Goal: Task Accomplishment & Management: Manage account settings

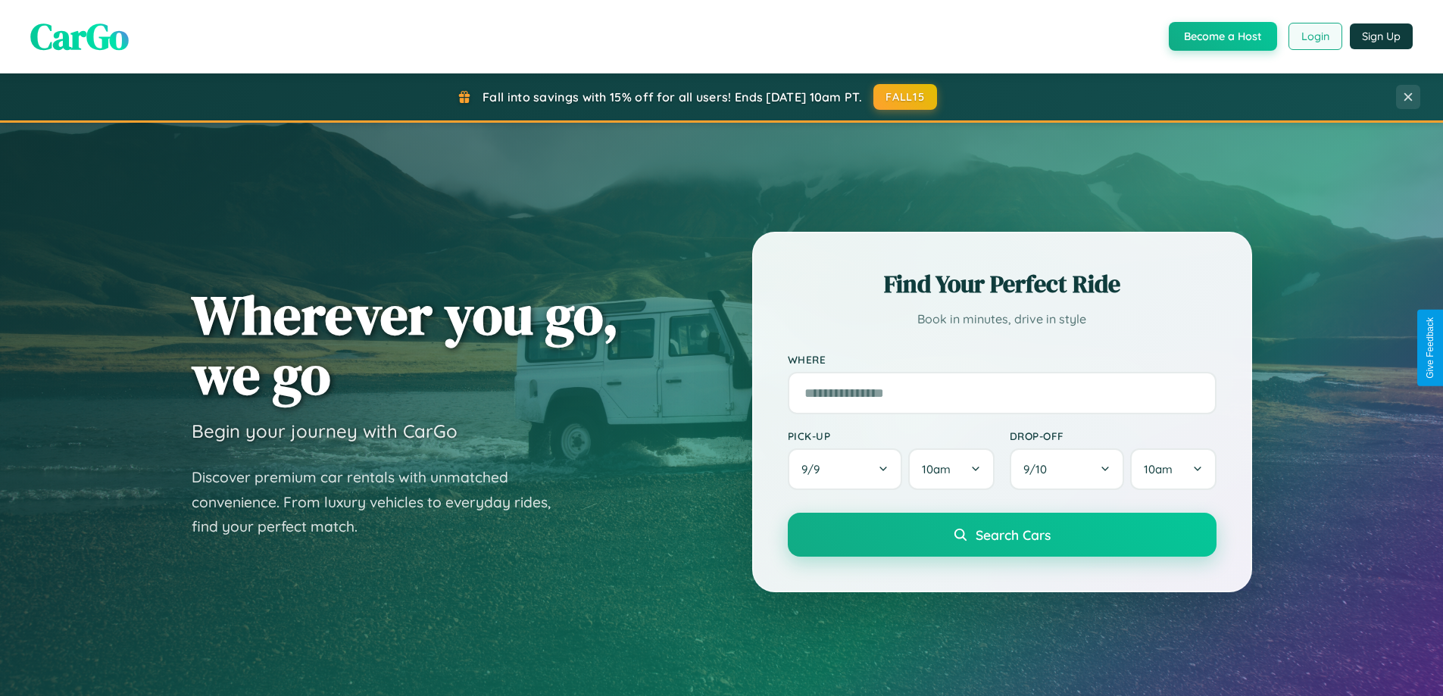
click at [1315, 36] on button "Login" at bounding box center [1316, 36] width 54 height 27
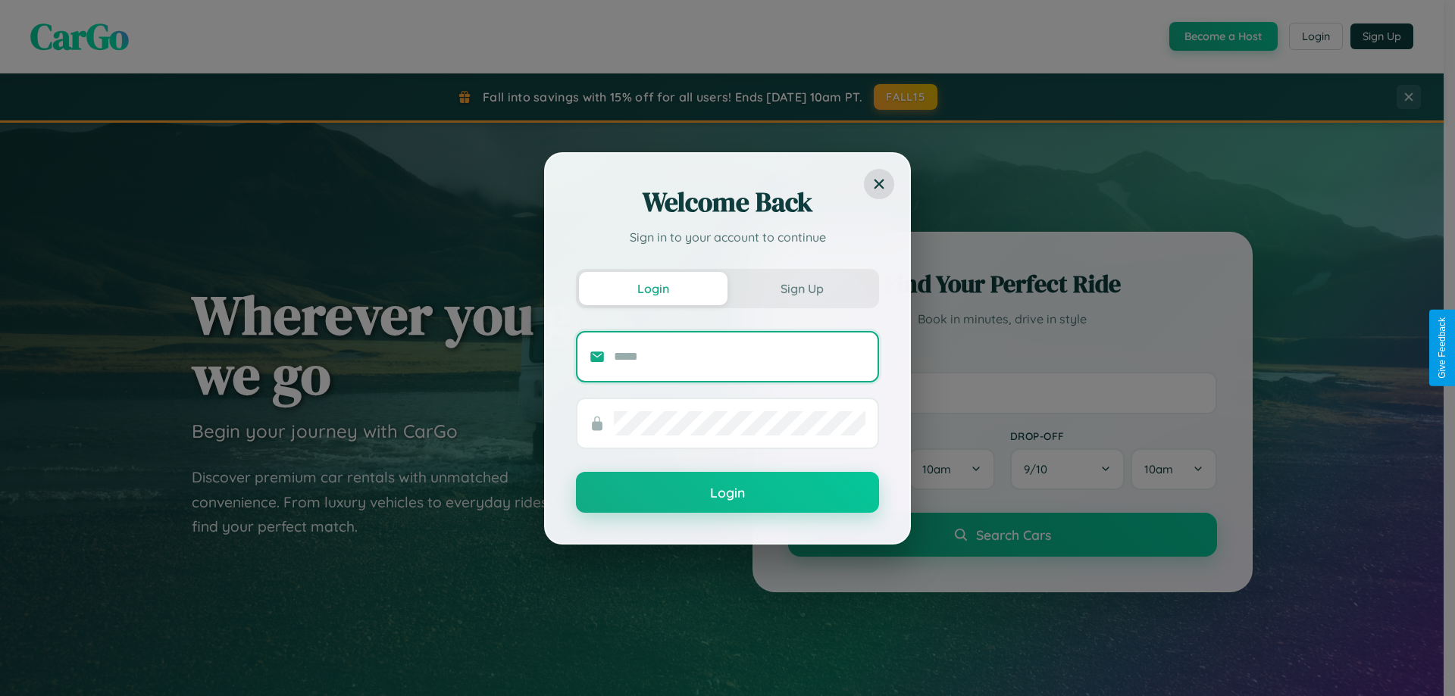
click at [739, 356] on input "text" at bounding box center [740, 357] width 252 height 24
type input "**********"
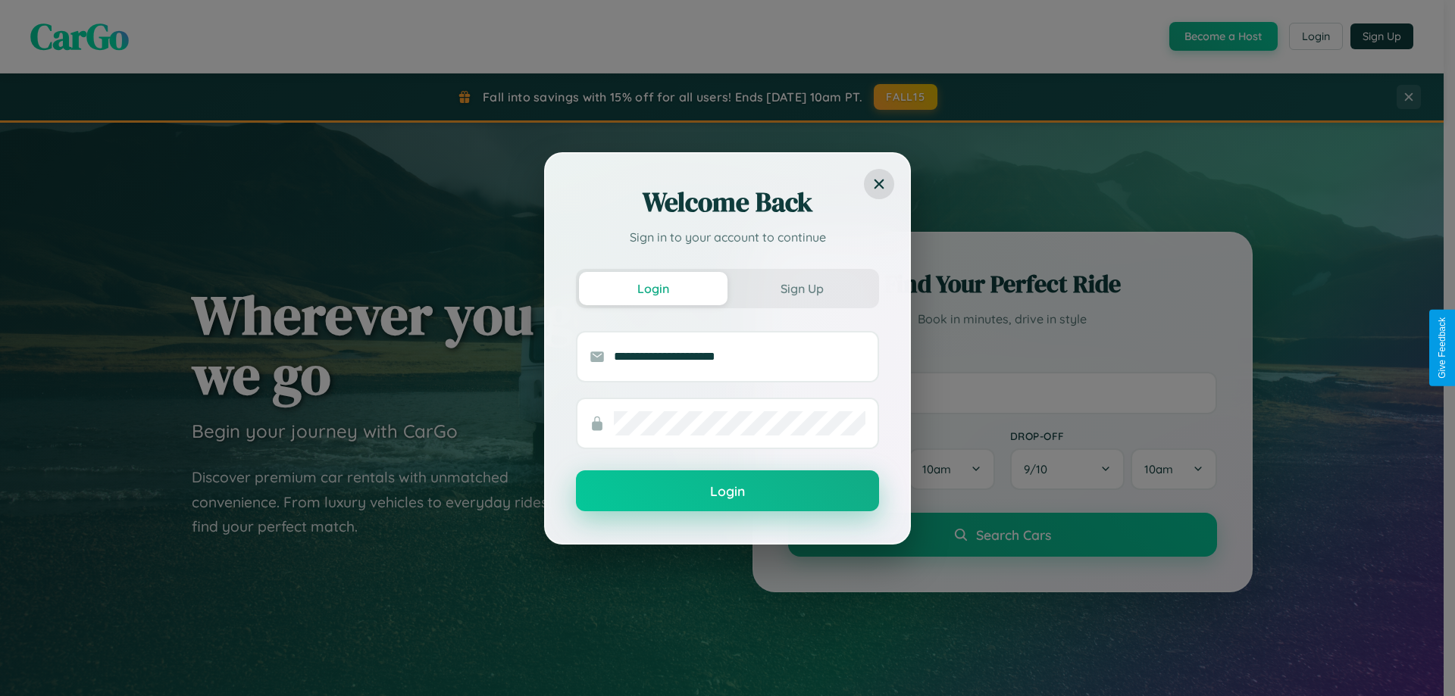
click at [727, 491] on button "Login" at bounding box center [727, 491] width 303 height 41
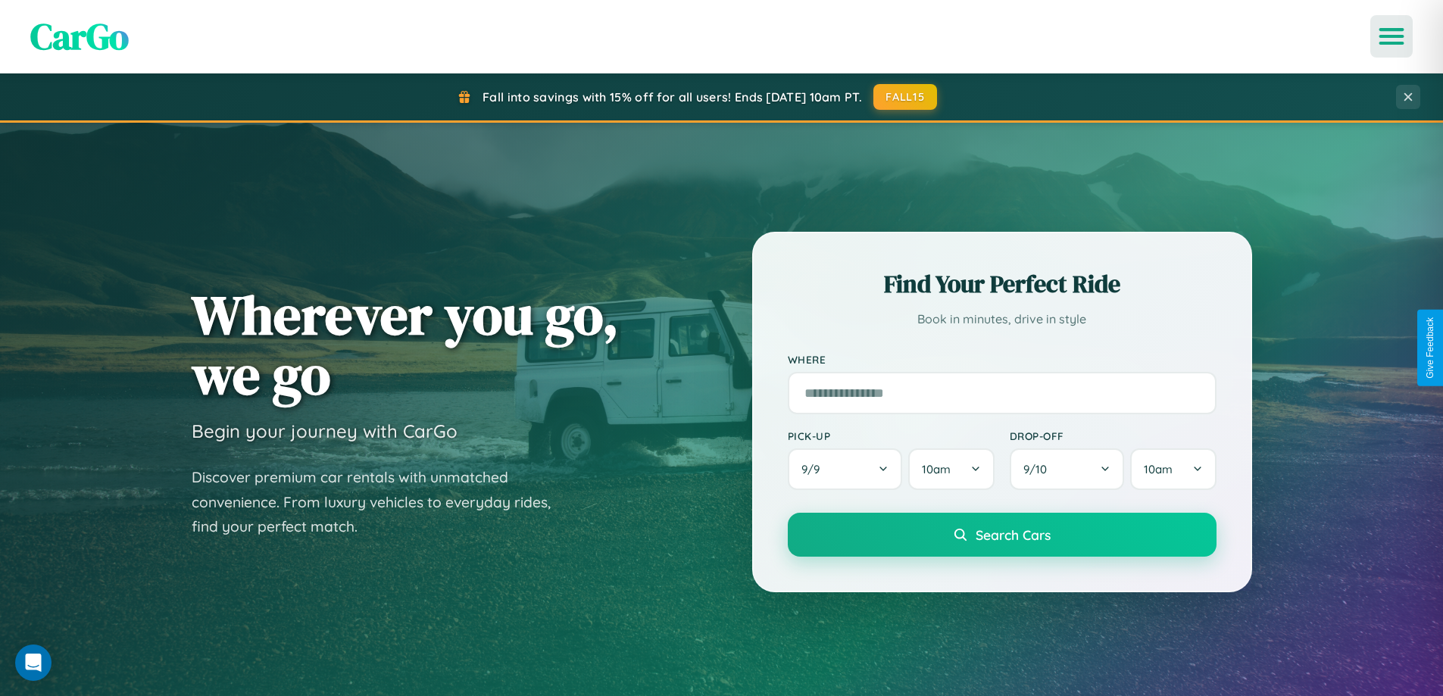
click at [1392, 36] on icon "Open menu" at bounding box center [1392, 37] width 22 height 14
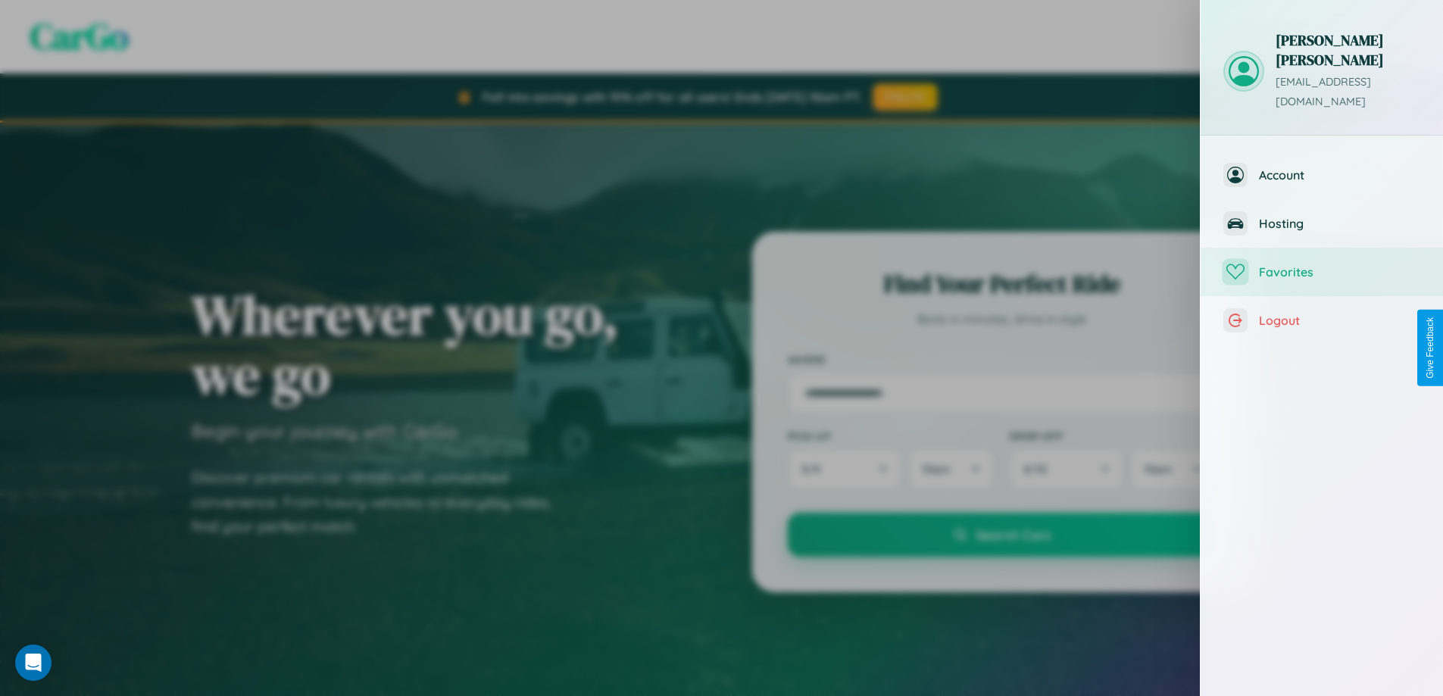
click at [1322, 264] on span "Favorites" at bounding box center [1339, 271] width 161 height 15
